Goal: Find specific page/section: Find specific page/section

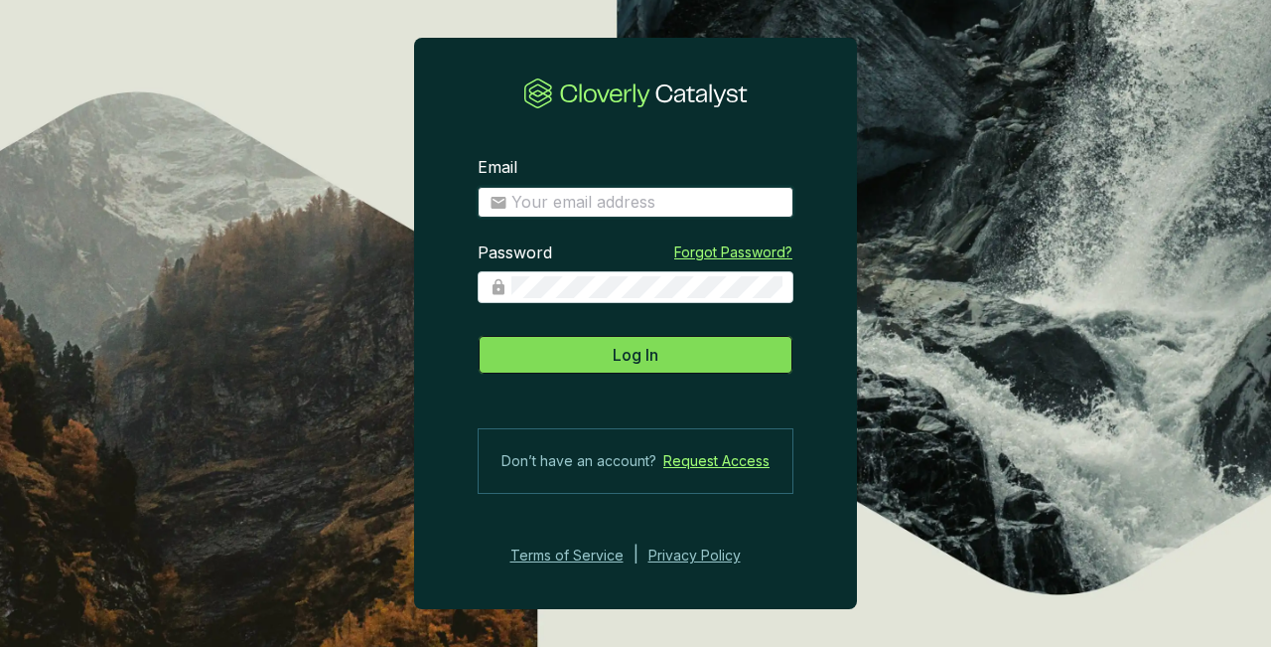
type input "[PERSON_NAME][EMAIL_ADDRESS][PERSON_NAME][DOMAIN_NAME]"
click at [610, 373] on button "Log In" at bounding box center [636, 355] width 316 height 40
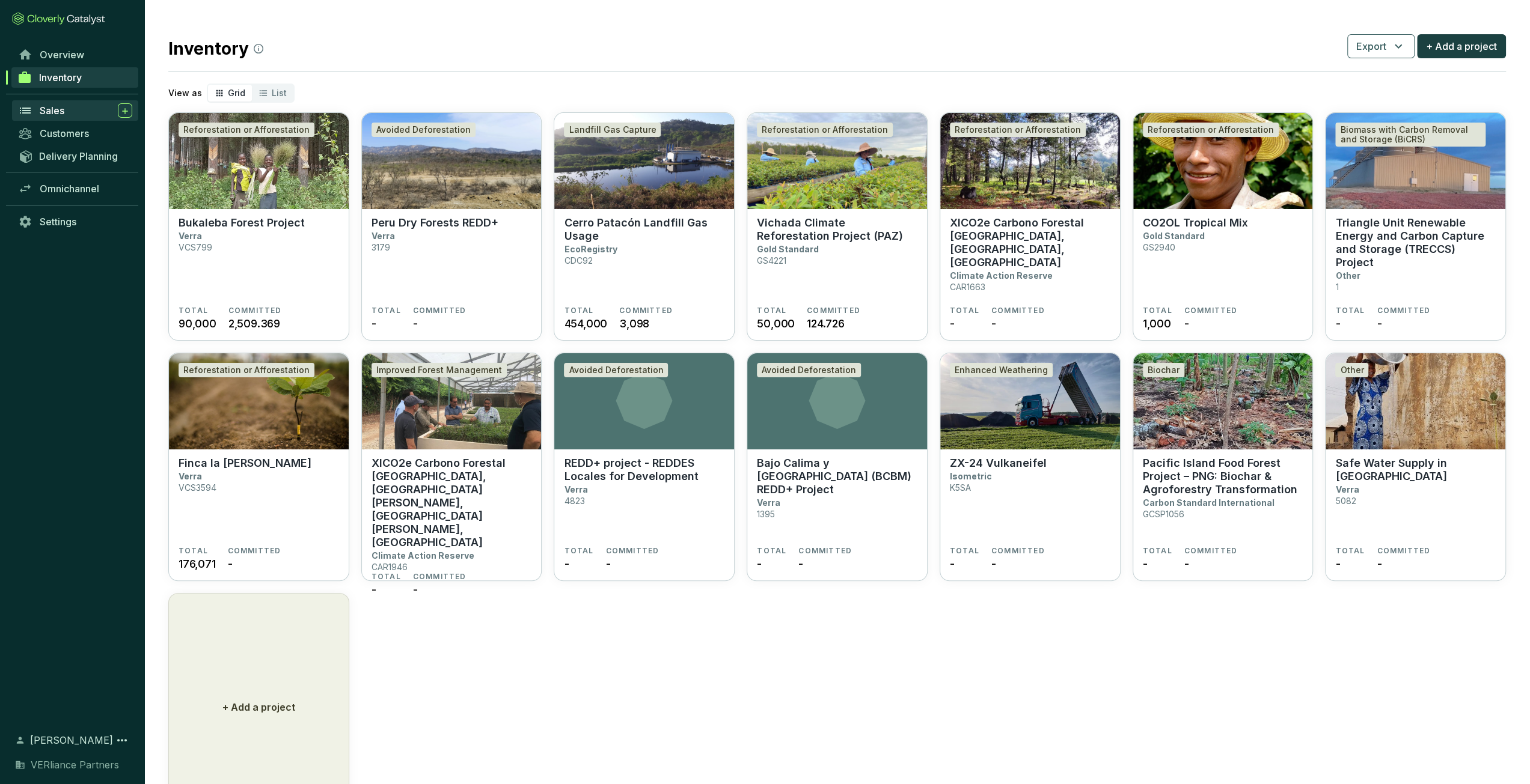
click at [67, 113] on div "Sales" at bounding box center [86, 111] width 93 height 15
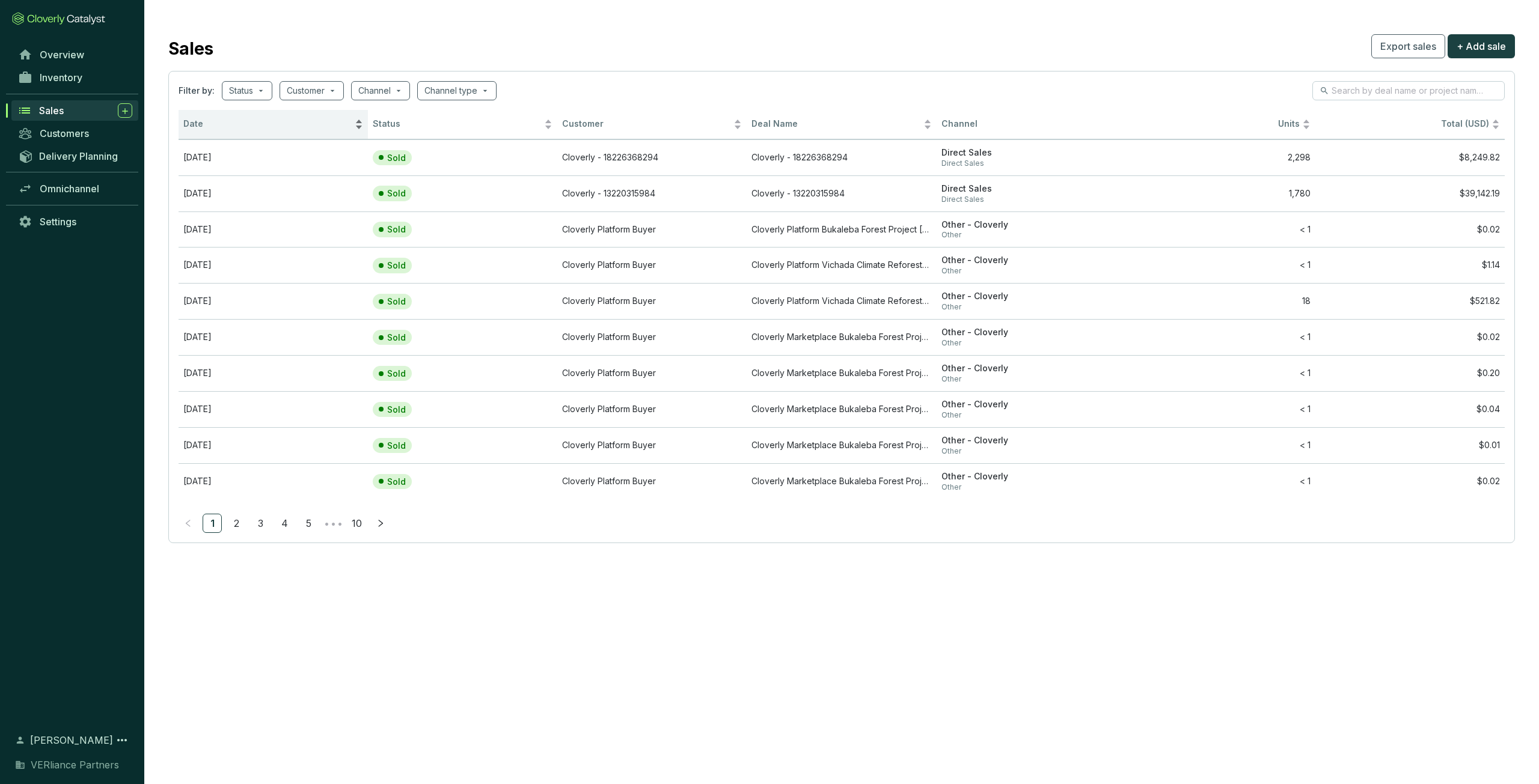
click at [244, 122] on span "Date" at bounding box center [267, 124] width 169 height 11
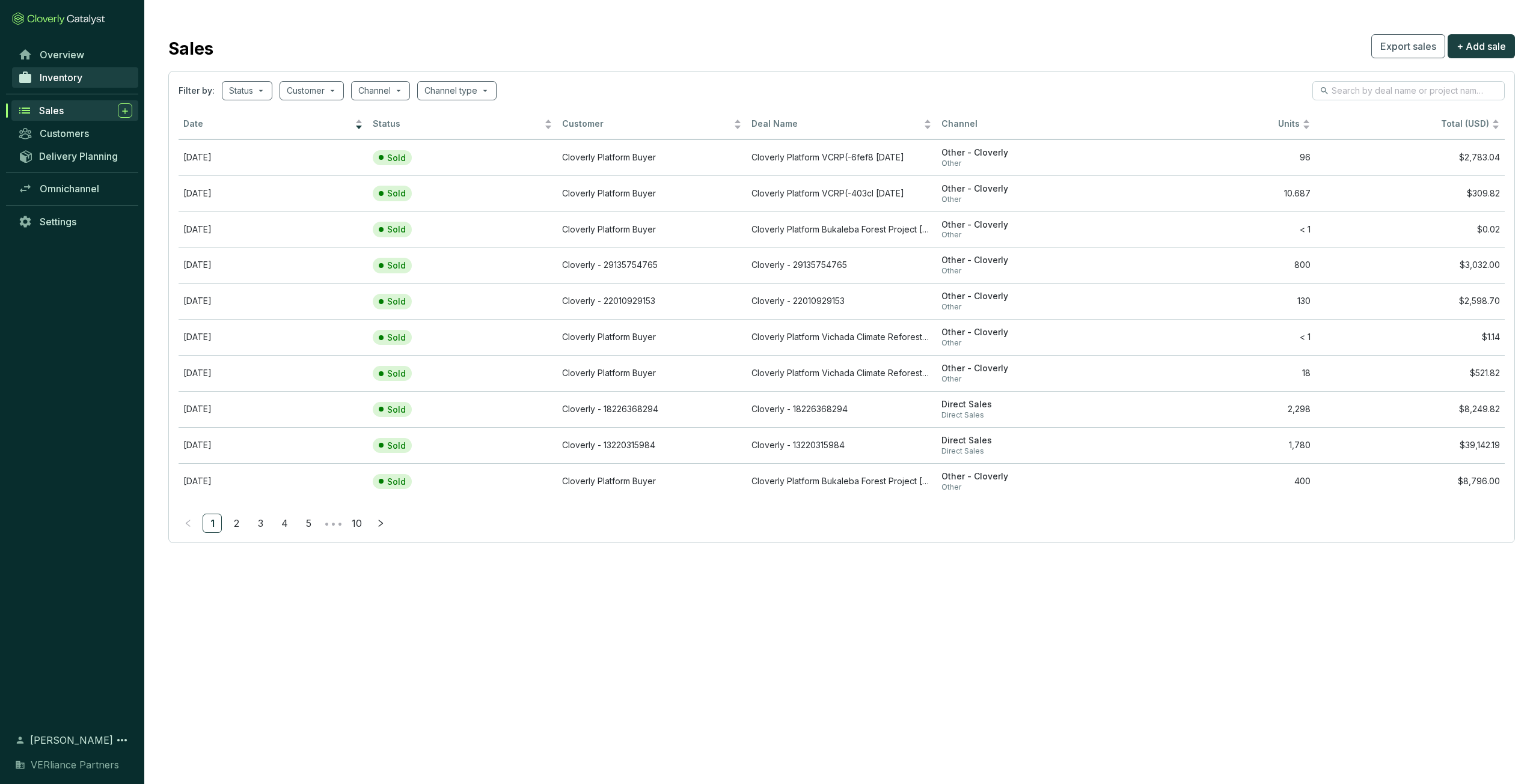
click at [70, 73] on span "Inventory" at bounding box center [61, 77] width 43 height 12
